Goal: Information Seeking & Learning: Learn about a topic

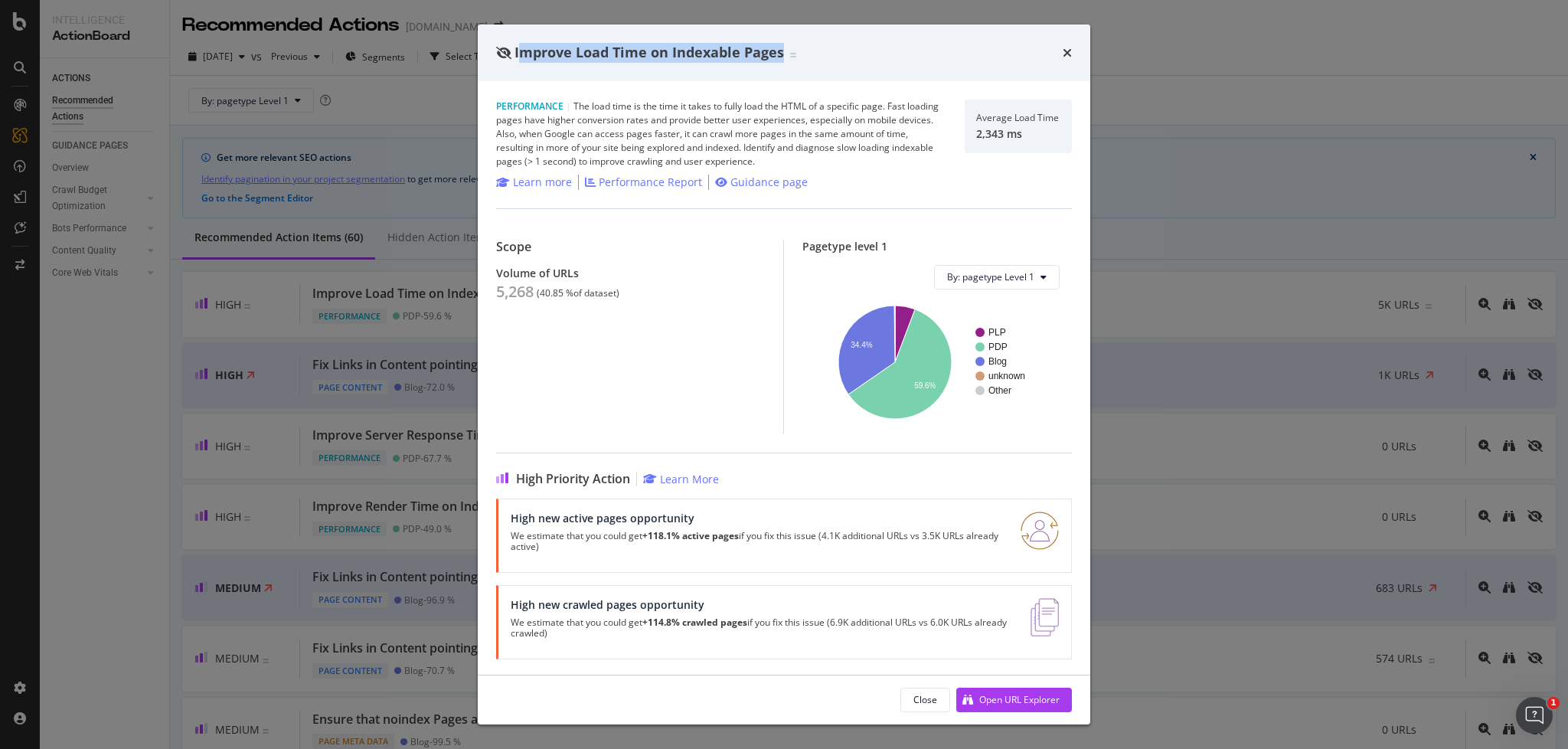
drag, startPoint x: 516, startPoint y: 52, endPoint x: 783, endPoint y: 53, distance: 267.0
click at [783, 53] on div "Improve Load Time on Indexable Pages" at bounding box center [645, 52] width 300 height 20
copy span "mprove Load Time on Indexable Pages"
click at [1070, 50] on icon "times" at bounding box center [1067, 53] width 9 height 13
